Goal: Task Accomplishment & Management: Use online tool/utility

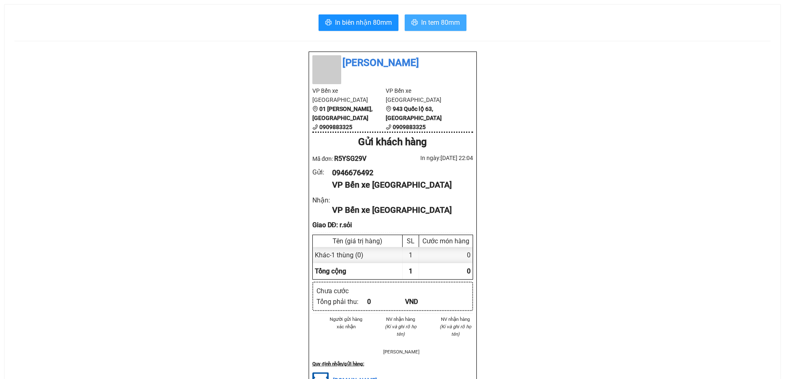
click at [431, 20] on span "In tem 80mm" at bounding box center [440, 22] width 39 height 10
click at [427, 25] on span "In tem 80mm" at bounding box center [440, 22] width 39 height 10
click at [424, 22] on span "In tem 80mm" at bounding box center [440, 22] width 39 height 10
